Goal: Task Accomplishment & Management: Complete application form

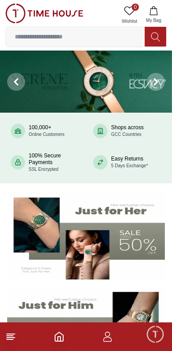
click at [110, 340] on icon "button" at bounding box center [107, 336] width 11 height 11
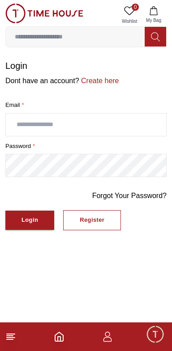
click at [91, 78] on link "Create here" at bounding box center [99, 81] width 40 height 8
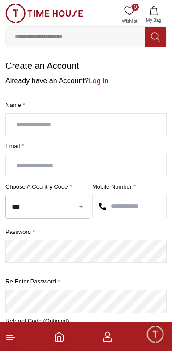
click at [59, 122] on input "text" at bounding box center [86, 125] width 160 height 22
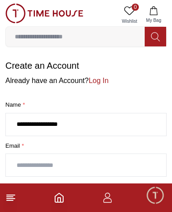
type input "**********"
click at [49, 162] on input "text" at bounding box center [86, 165] width 160 height 22
type input "**********"
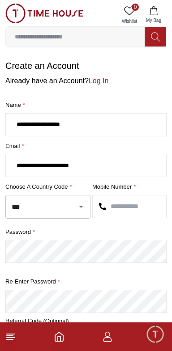
click at [77, 203] on icon "Open" at bounding box center [81, 206] width 11 height 11
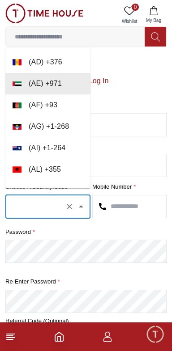
click at [33, 199] on input "text" at bounding box center [35, 207] width 52 height 16
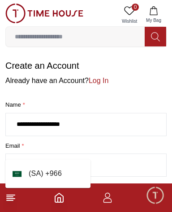
click at [56, 172] on li "( [GEOGRAPHIC_DATA] ) + 966" at bounding box center [47, 173] width 85 height 21
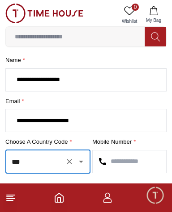
scroll to position [46, 0]
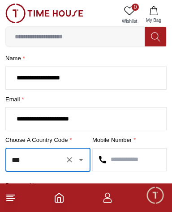
type input "***"
click at [133, 154] on input "text" at bounding box center [129, 160] width 73 height 22
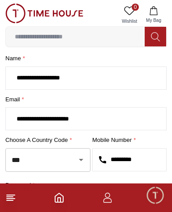
scroll to position [42, 0]
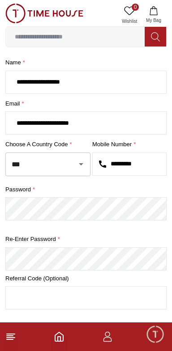
type input "*********"
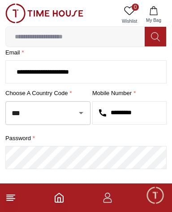
scroll to position [181, 0]
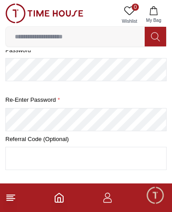
click at [5, 205] on button "Create Account" at bounding box center [43, 214] width 77 height 19
click at [5, 205] on button "Create Account" at bounding box center [47, 215] width 85 height 20
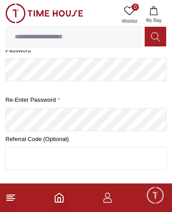
click at [5, 205] on button "Create Account" at bounding box center [47, 215] width 85 height 20
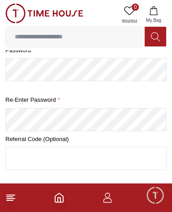
click at [5, 205] on button "Create Account" at bounding box center [47, 215] width 85 height 20
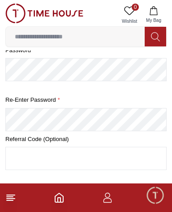
click at [5, 205] on button "Create Account" at bounding box center [47, 215] width 85 height 20
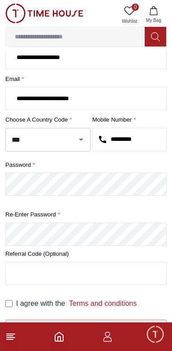
scroll to position [0, 0]
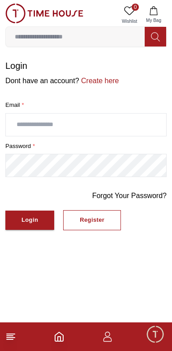
click at [26, 215] on div "Login" at bounding box center [29, 220] width 17 height 10
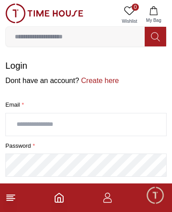
click at [77, 117] on input "text" at bounding box center [86, 125] width 160 height 22
type input "**********"
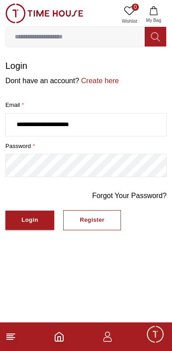
click at [35, 213] on button "Login" at bounding box center [29, 219] width 49 height 19
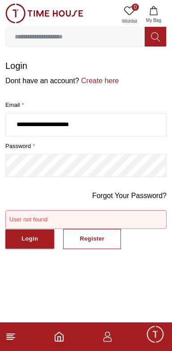
click at [13, 337] on icon at bounding box center [10, 336] width 11 height 11
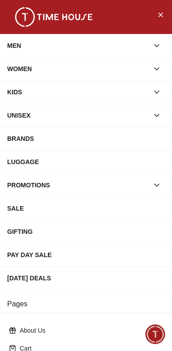
scroll to position [137, 0]
click at [161, 10] on icon "Close Menu" at bounding box center [159, 14] width 7 height 11
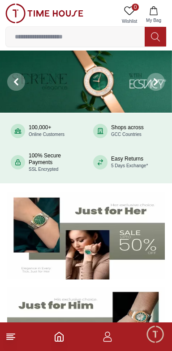
click at [106, 340] on icon "button" at bounding box center [107, 336] width 11 height 11
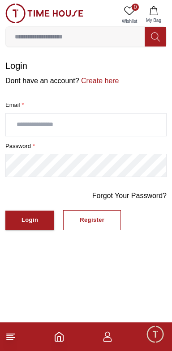
click at [59, 119] on input "text" at bounding box center [86, 125] width 160 height 22
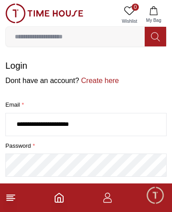
type input "**********"
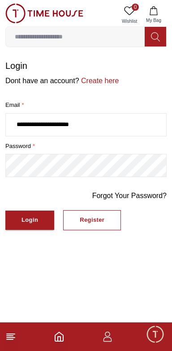
click at [34, 215] on div "Login" at bounding box center [29, 220] width 17 height 10
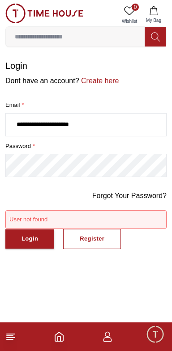
click at [10, 336] on line at bounding box center [10, 336] width 6 height 0
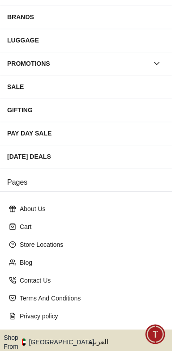
scroll to position [137, 0]
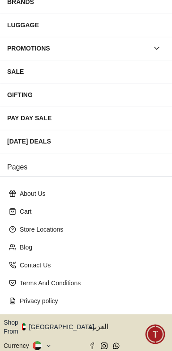
click at [97, 324] on icon "button" at bounding box center [98, 327] width 3 height 7
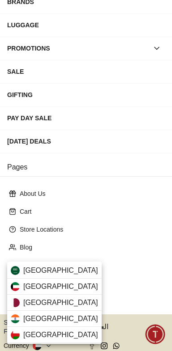
click at [58, 308] on div "[GEOGRAPHIC_DATA]" at bounding box center [54, 303] width 94 height 16
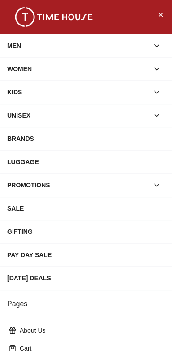
scroll to position [137, 0]
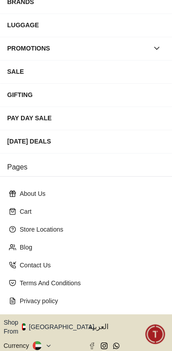
click at [54, 318] on button "Shop From [GEOGRAPHIC_DATA]" at bounding box center [52, 327] width 97 height 18
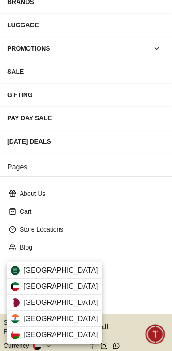
click at [63, 265] on div "[GEOGRAPHIC_DATA]" at bounding box center [54, 270] width 94 height 16
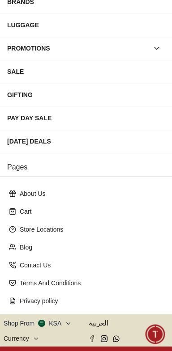
scroll to position [136, 0]
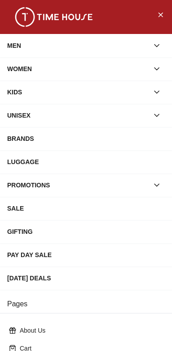
scroll to position [137, 0]
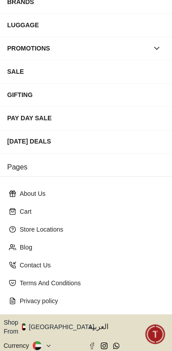
click at [58, 318] on button "Shop From [GEOGRAPHIC_DATA]" at bounding box center [52, 327] width 97 height 18
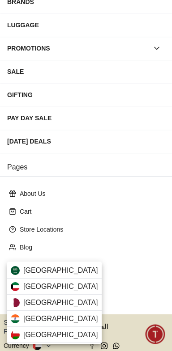
click at [58, 269] on span "[GEOGRAPHIC_DATA]" at bounding box center [60, 270] width 75 height 11
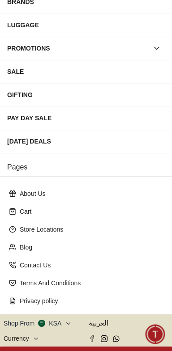
scroll to position [136, 0]
